Goal: Information Seeking & Learning: Learn about a topic

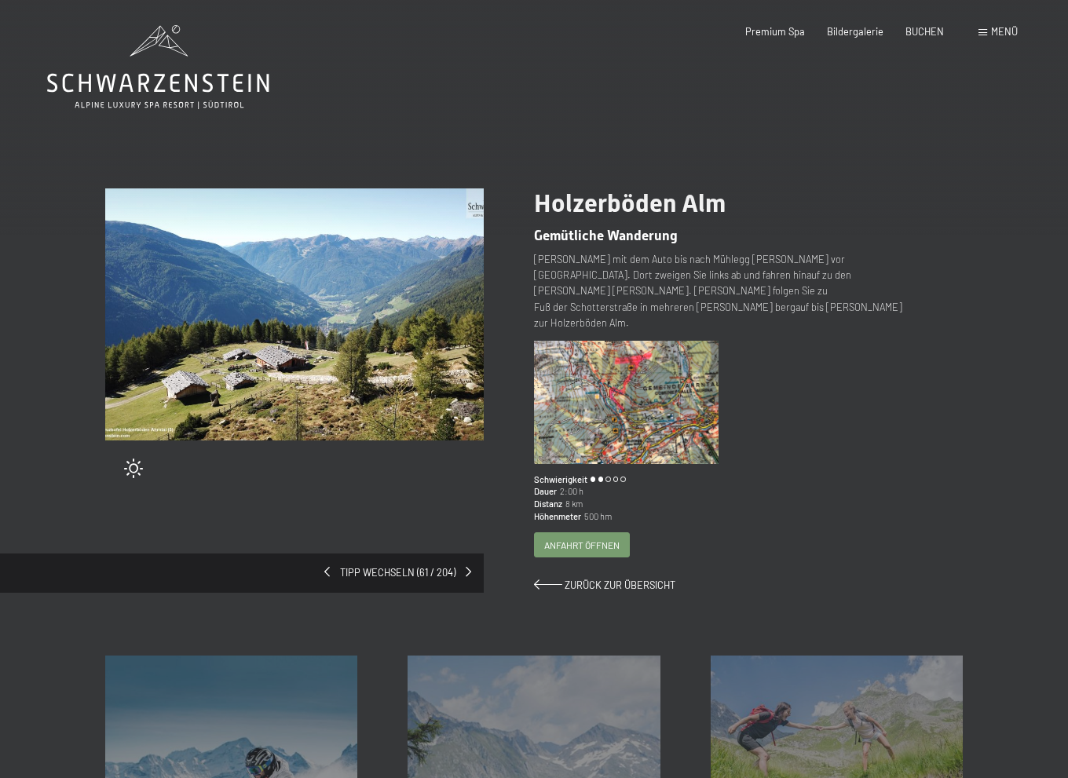
click at [575, 552] on span "Anfahrt öffnen" at bounding box center [581, 545] width 75 height 13
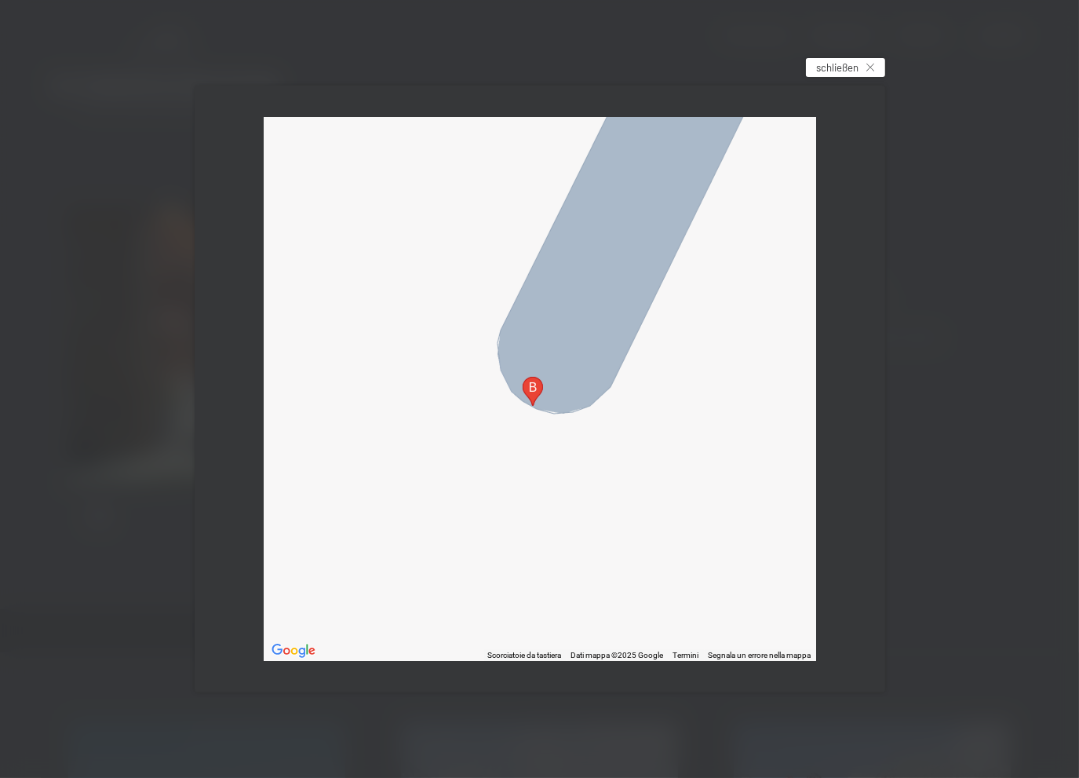
click at [839, 69] on span "schließen" at bounding box center [837, 67] width 42 height 14
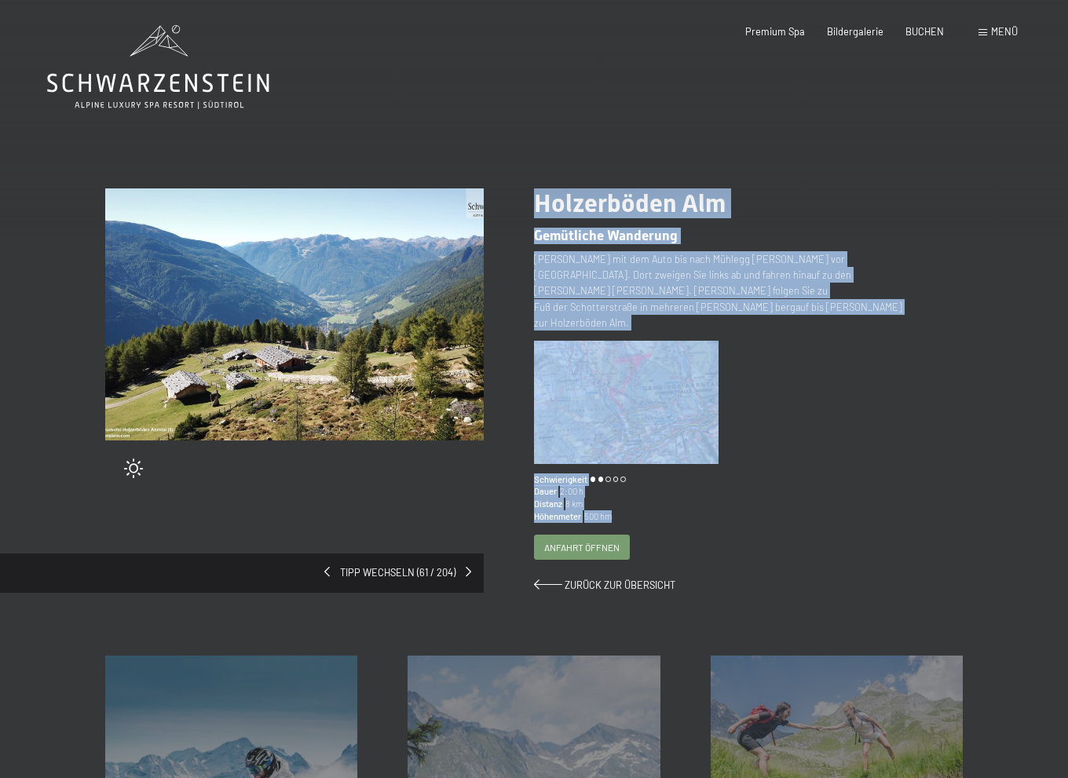
drag, startPoint x: 629, startPoint y: 537, endPoint x: 524, endPoint y: 509, distance: 108.7
click at [524, 509] on div "Tipp wechseln (61 / 204) slide 4 of 4 Holzerböden Alm Gemütliche Wanderung Von …" at bounding box center [533, 390] width 857 height 404
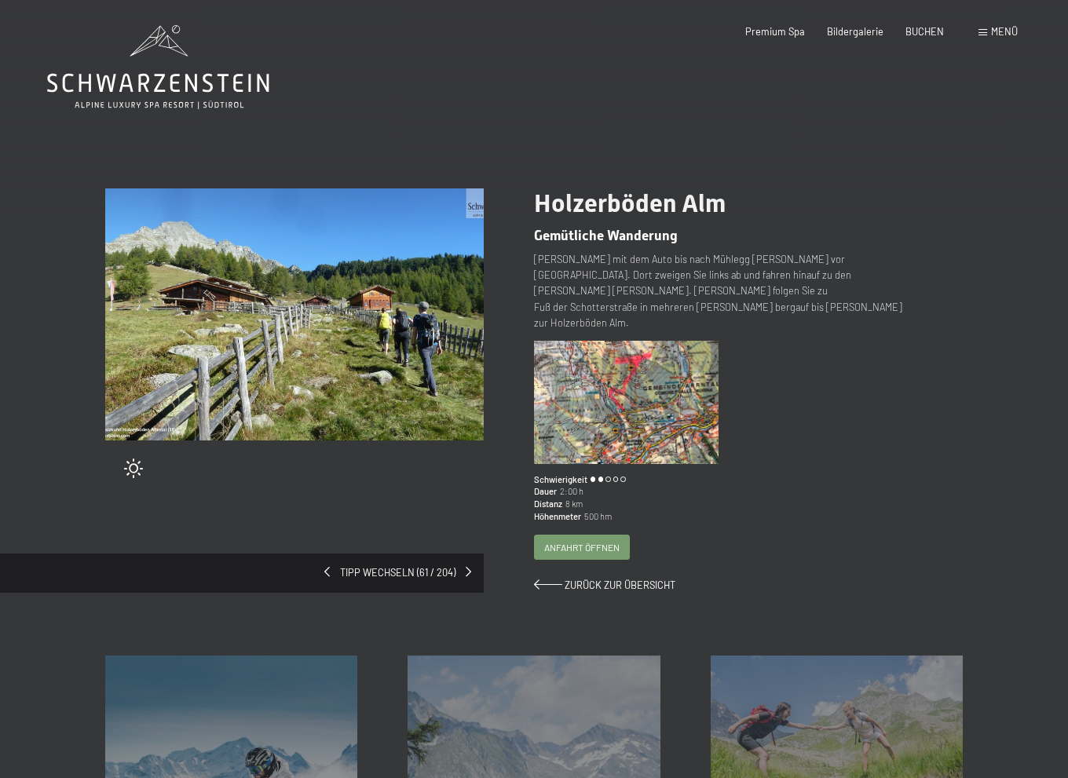
click at [794, 551] on div "Holzerböden Alm Gemütliche Wanderung Von Luttach mit dem Auto bis nach Mühlegg …" at bounding box center [748, 390] width 429 height 404
click at [827, 31] on span "Bildergalerie" at bounding box center [855, 29] width 57 height 13
